Goal: Information Seeking & Learning: Compare options

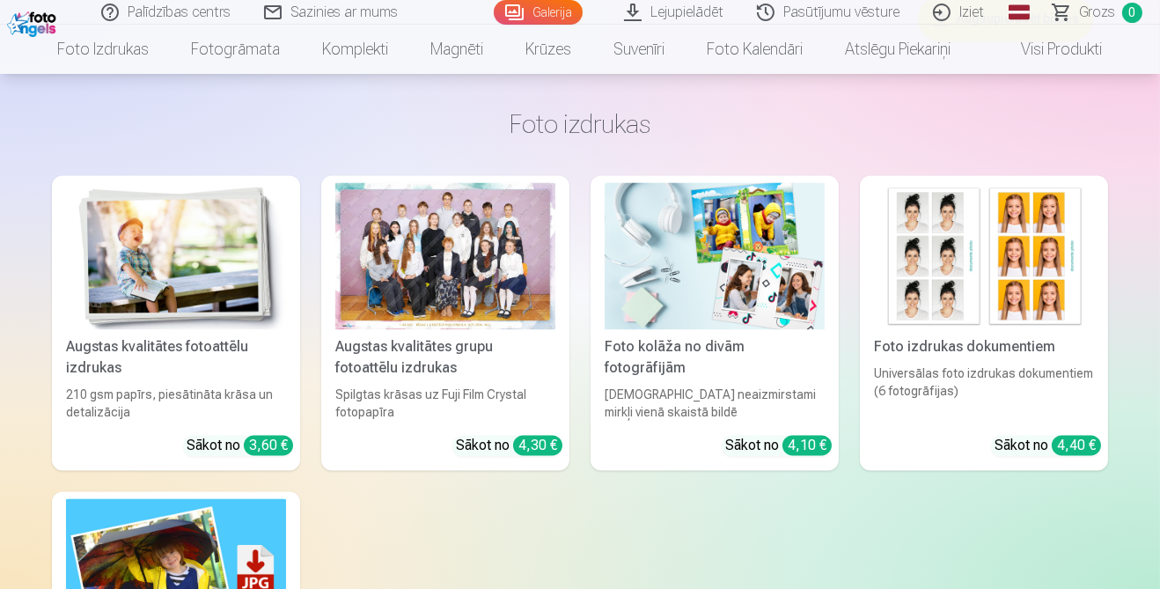
scroll to position [5244, 0]
click at [421, 338] on div "Augstas kvalitātes grupu fotoattēlu izdrukas" at bounding box center [445, 356] width 234 height 42
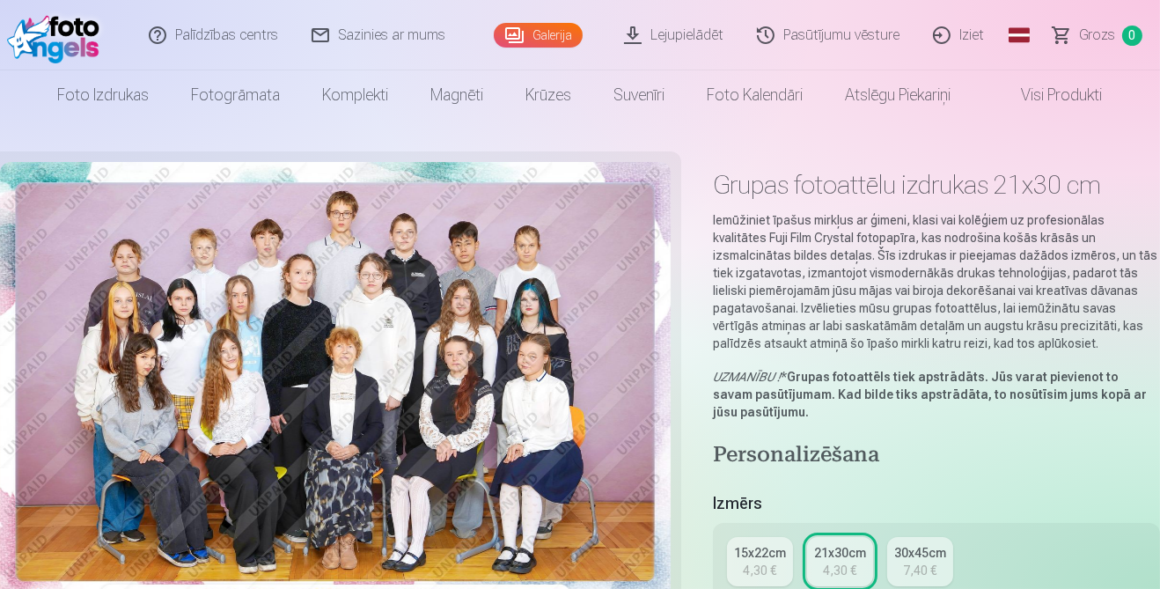
click at [771, 571] on div "4,30 €" at bounding box center [759, 570] width 33 height 18
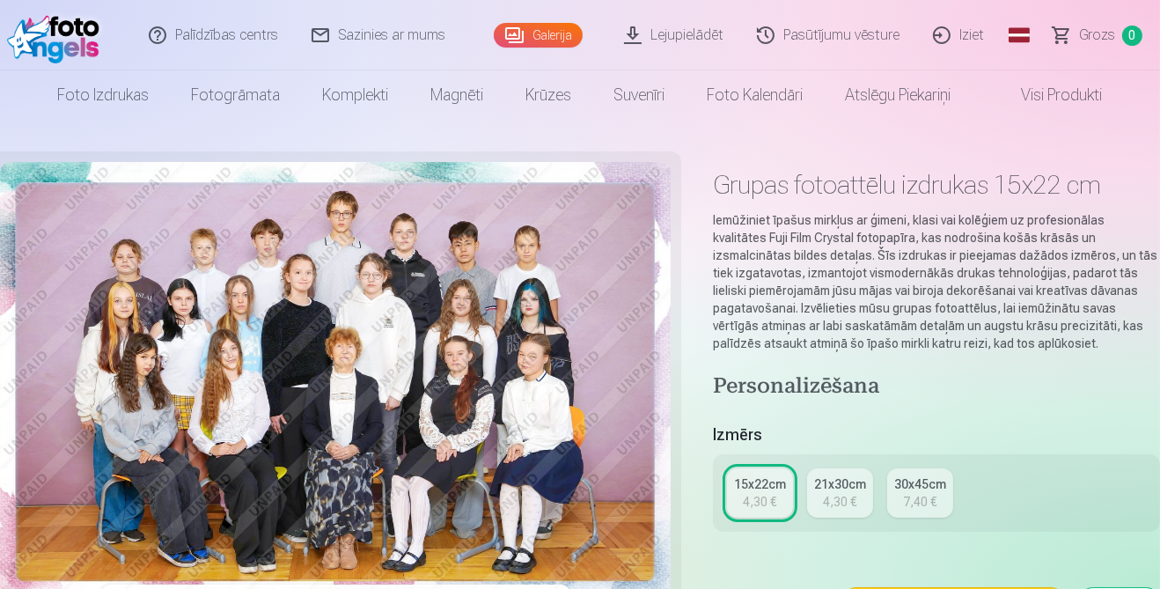
click at [846, 514] on link "21x30cm 4,30 €" at bounding box center [840, 492] width 66 height 49
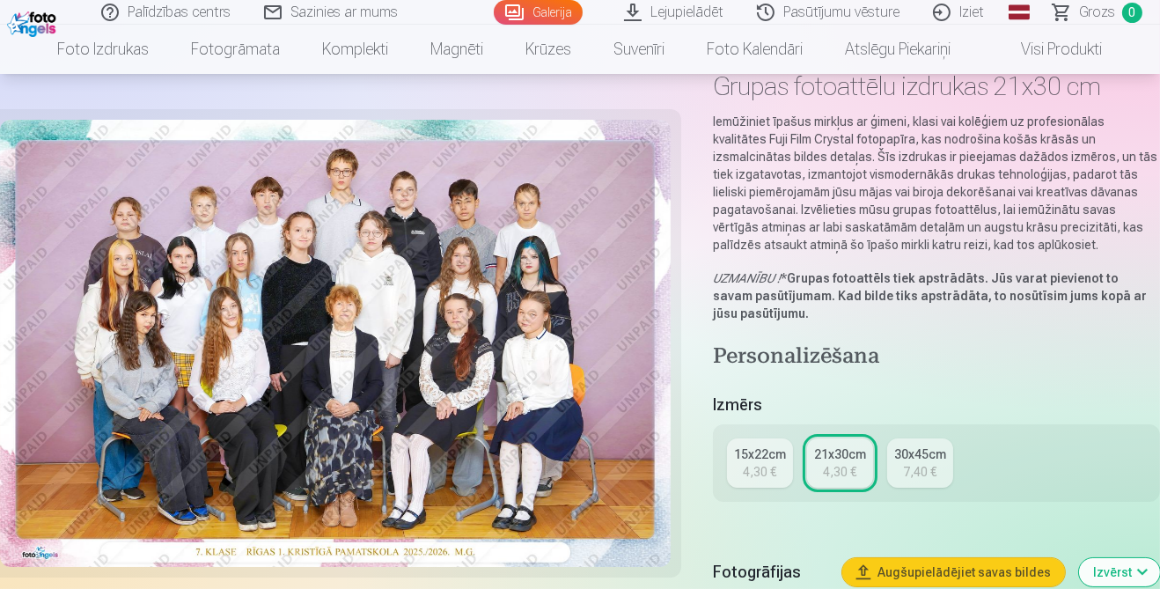
scroll to position [215, 0]
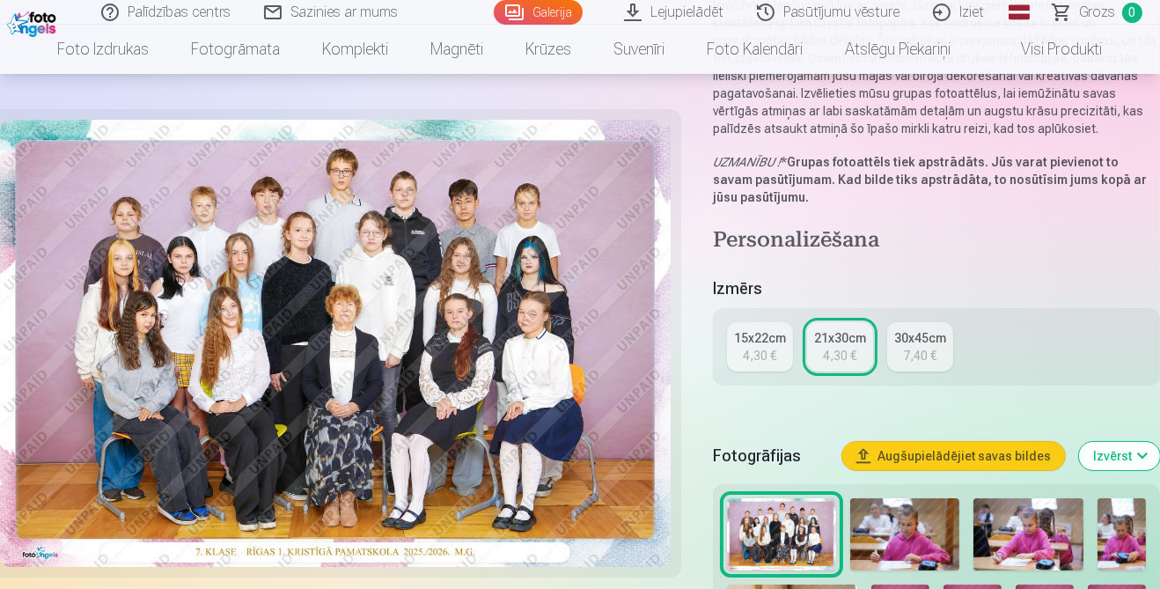
click at [757, 347] on div "4,30 €" at bounding box center [759, 356] width 33 height 18
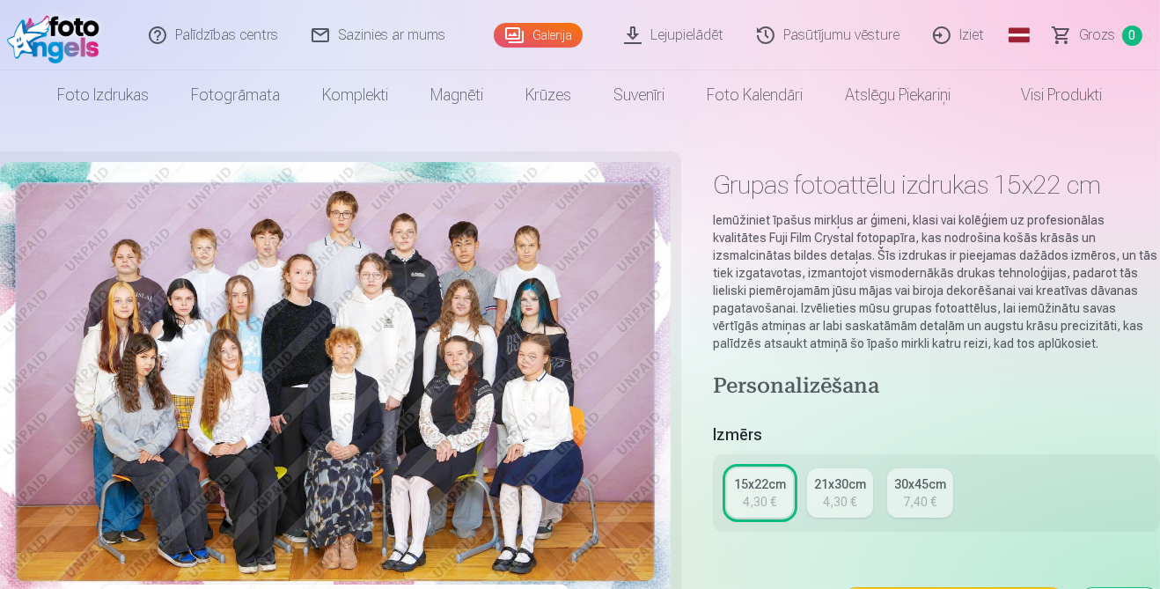
click at [854, 514] on link "21x30cm 4,30 €" at bounding box center [840, 492] width 66 height 49
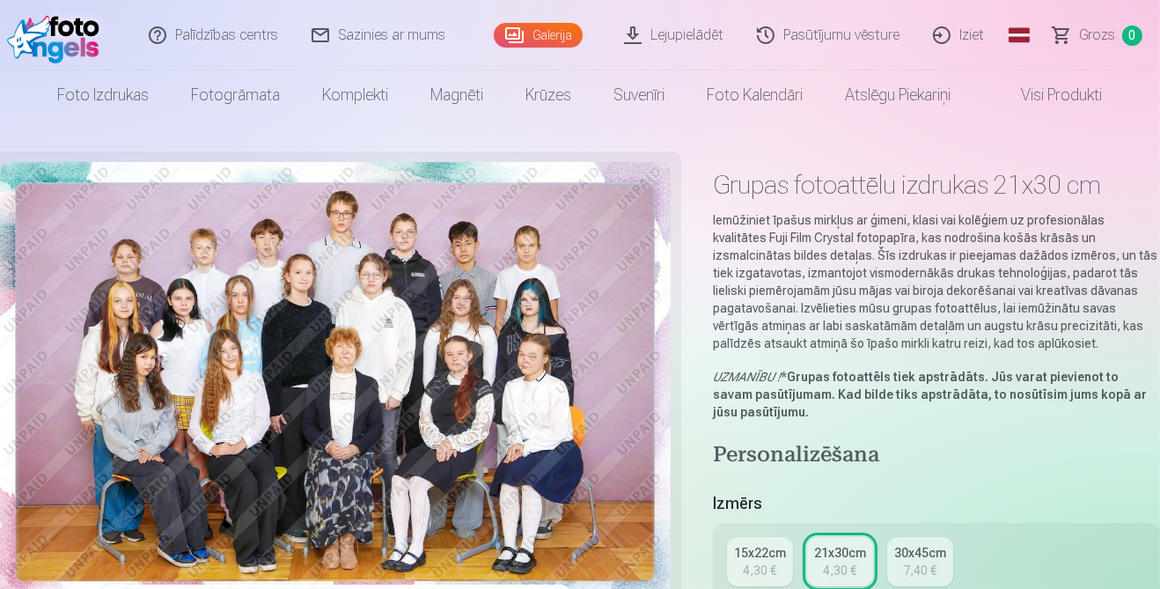
click at [911, 566] on div "7,40 €" at bounding box center [920, 570] width 33 height 18
click at [756, 559] on div "15x22cm" at bounding box center [760, 553] width 52 height 18
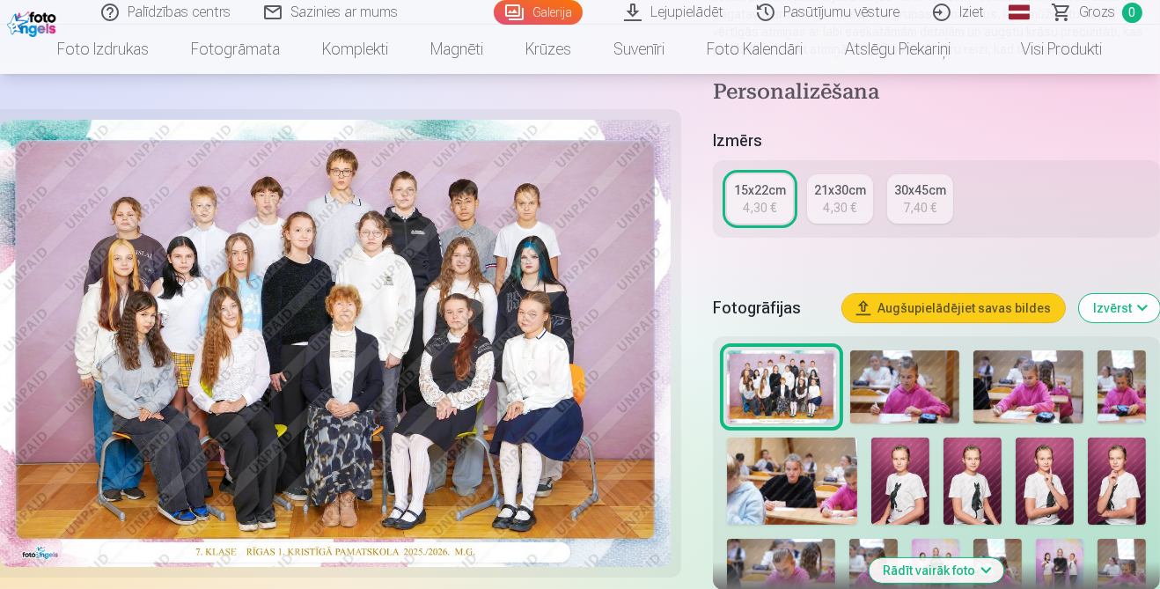
scroll to position [293, 0]
click at [909, 422] on img at bounding box center [904, 387] width 109 height 73
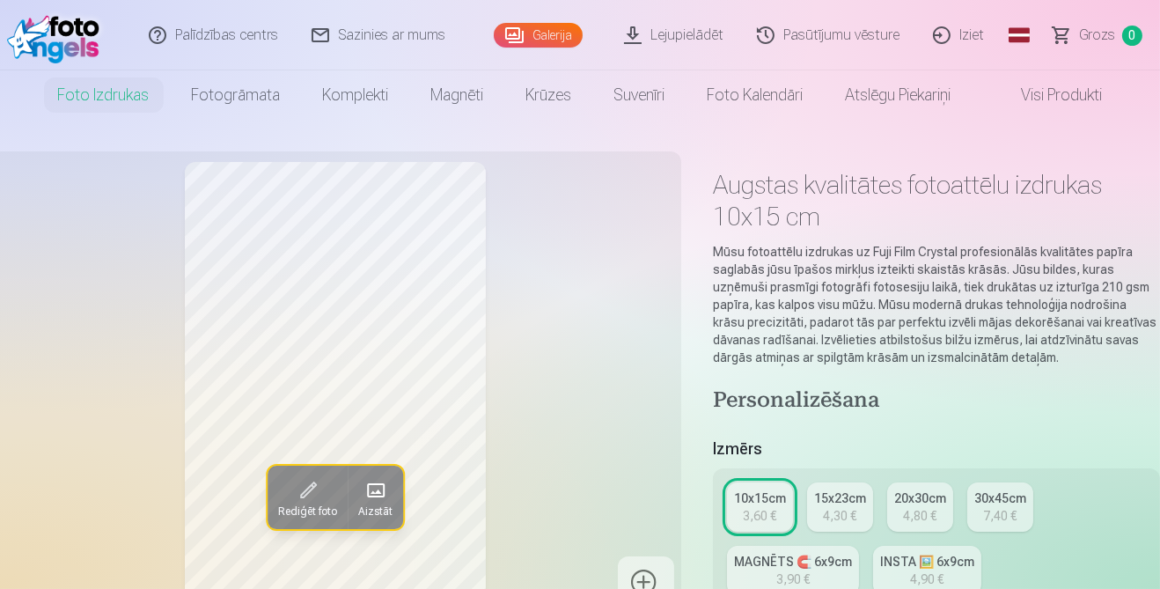
click at [845, 508] on div "4,30 €" at bounding box center [839, 516] width 33 height 18
click at [753, 503] on div "10x15cm" at bounding box center [760, 498] width 52 height 18
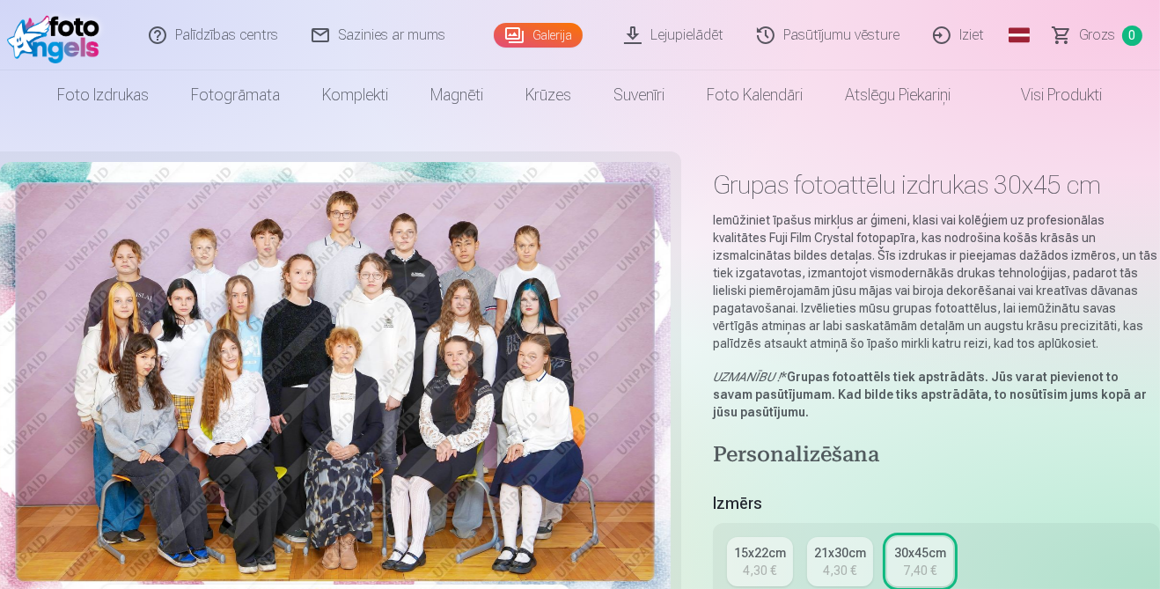
click at [763, 563] on div "4,30 €" at bounding box center [759, 570] width 33 height 18
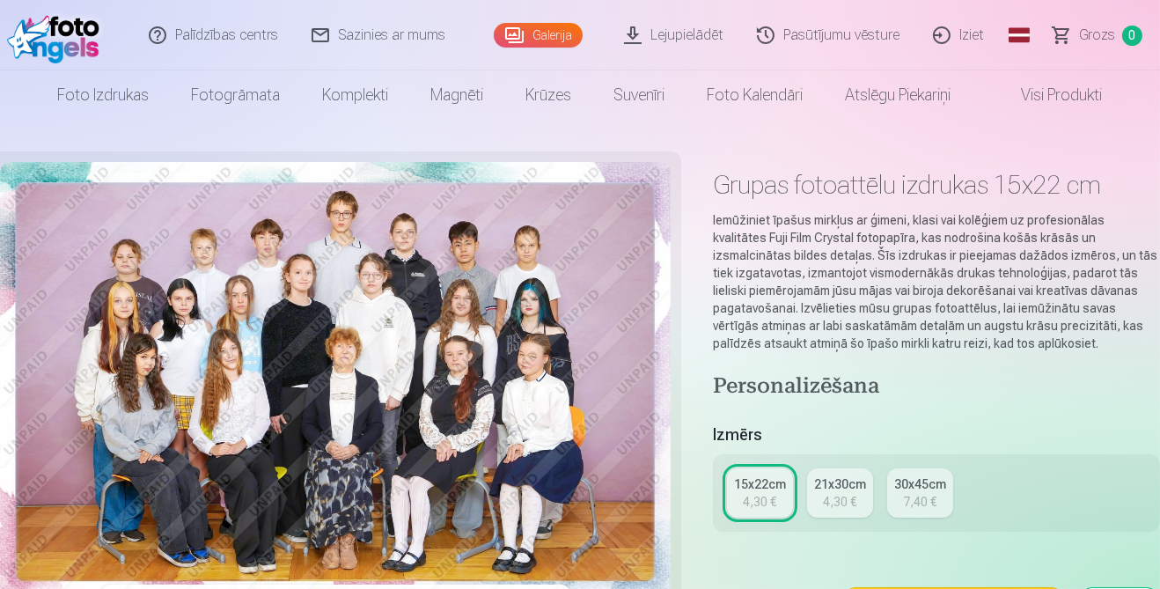
click at [835, 505] on div "4,30 €" at bounding box center [839, 502] width 33 height 18
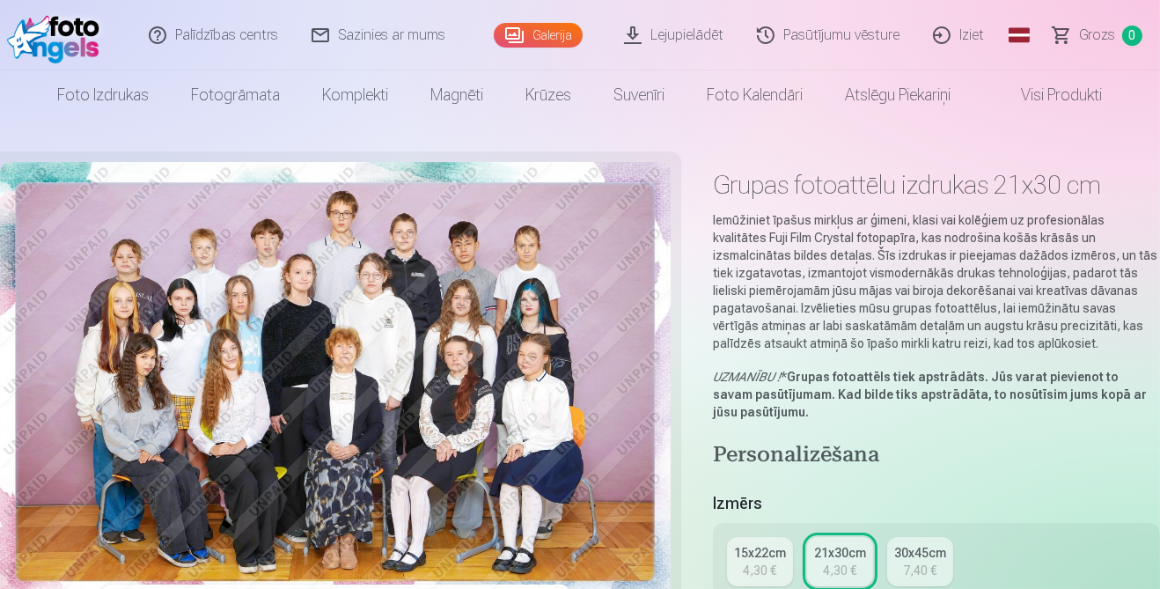
click at [925, 580] on link "30x45cm 7,40 €" at bounding box center [920, 561] width 66 height 49
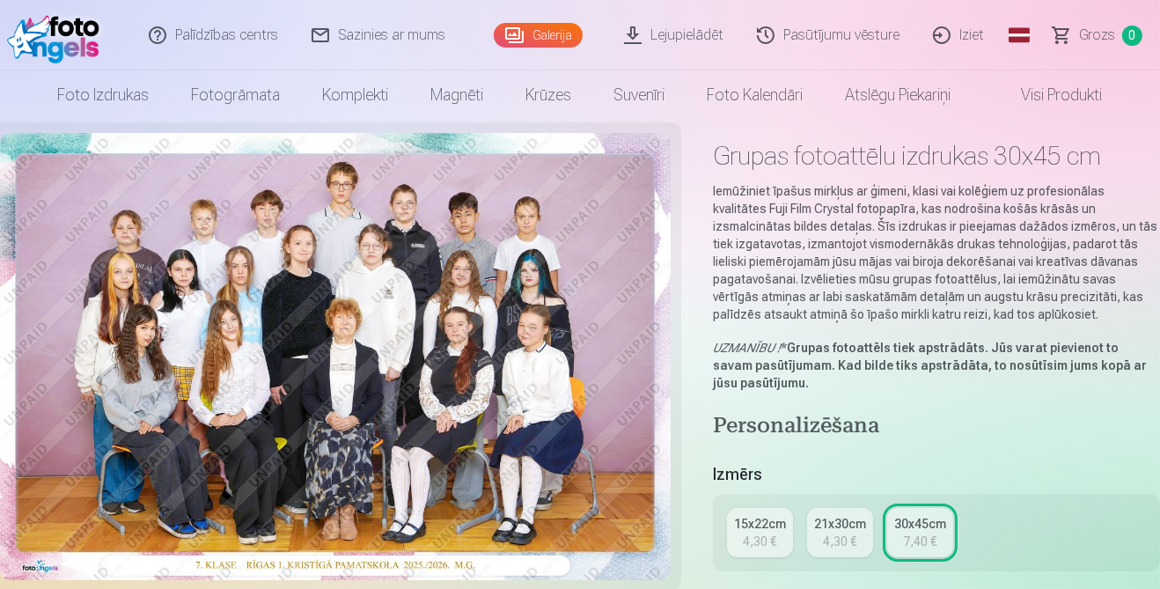
scroll to position [235, 0]
